Goal: Entertainment & Leisure: Consume media (video, audio)

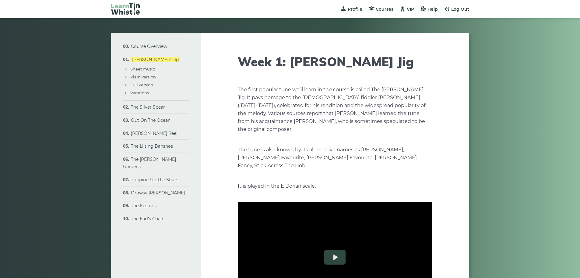
type input "****"
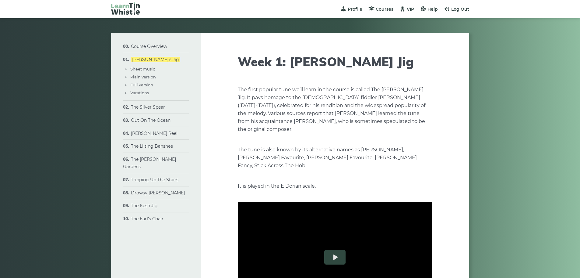
type input "****"
